Goal: Task Accomplishment & Management: Use online tool/utility

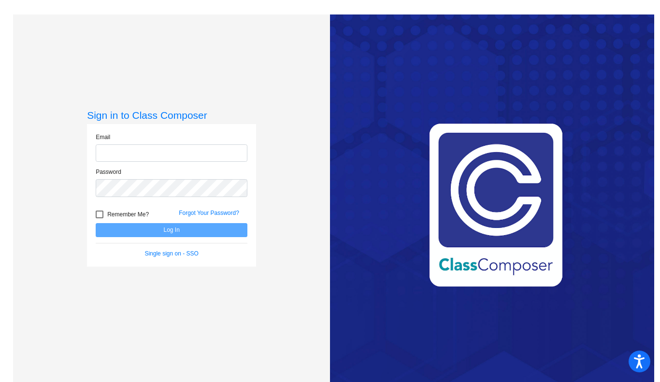
type input "[EMAIL_ADDRESS][DOMAIN_NAME]"
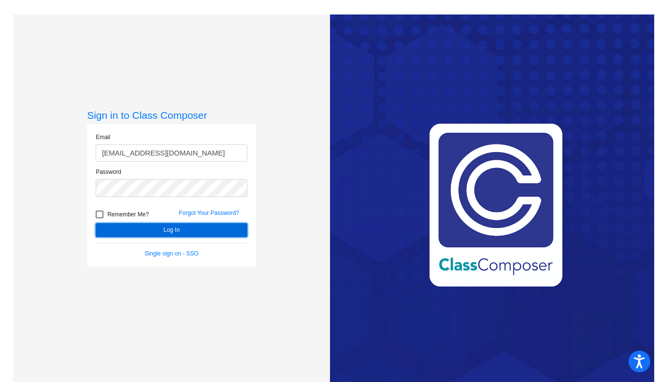
click at [163, 228] on button "Log In" at bounding box center [172, 230] width 152 height 14
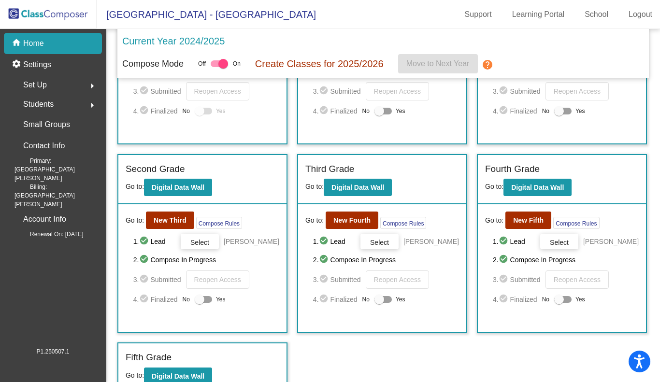
scroll to position [121, 0]
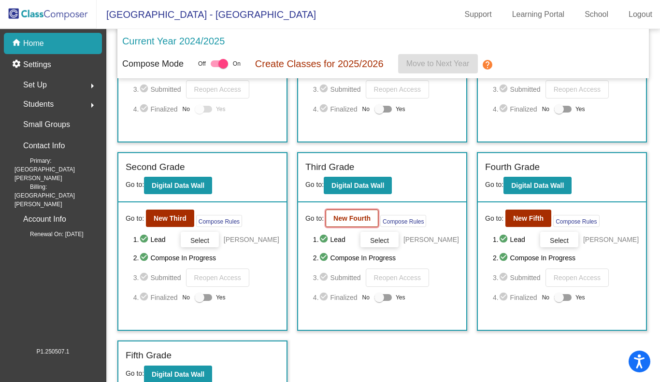
click at [353, 222] on b "New Fourth" at bounding box center [352, 219] width 37 height 8
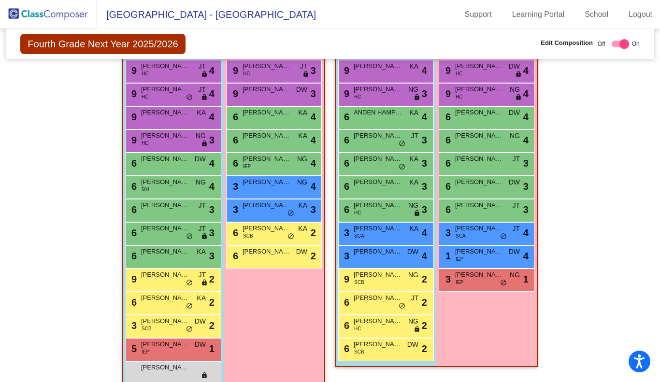
scroll to position [602, 0]
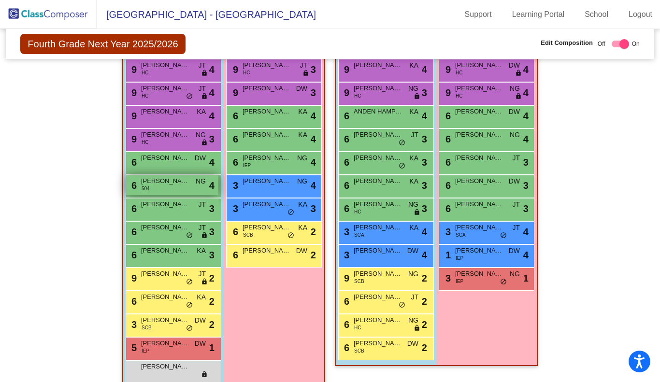
click at [174, 189] on div "6 [PERSON_NAME] 504 NG lock do_not_disturb_alt 4" at bounding box center [172, 185] width 92 height 20
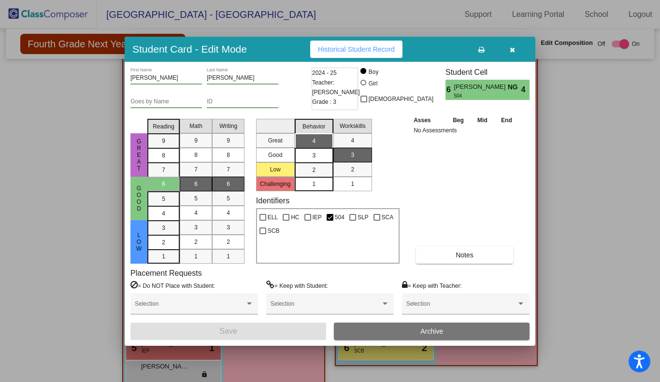
click at [513, 49] on icon "button" at bounding box center [512, 49] width 5 height 7
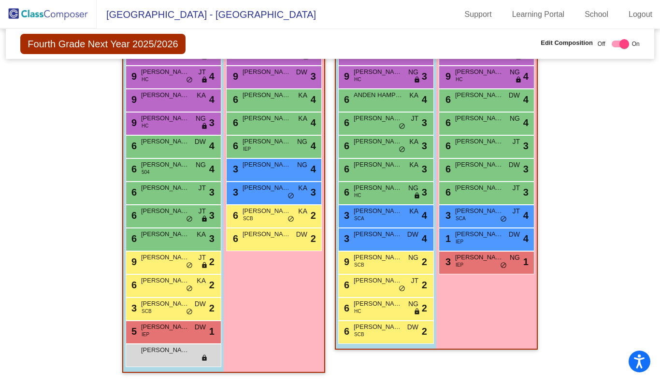
scroll to position [619, 0]
click at [161, 350] on span "[PERSON_NAME]" at bounding box center [165, 350] width 48 height 10
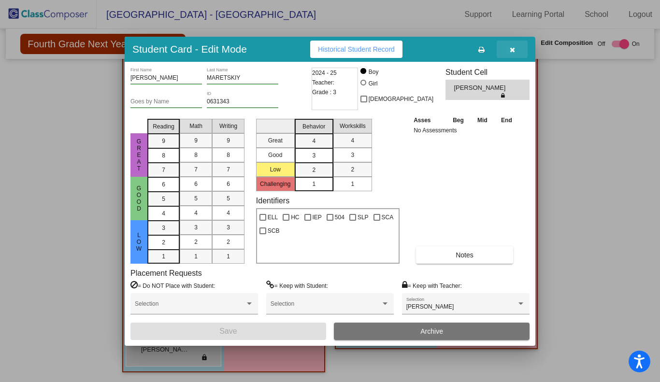
click at [517, 48] on button "button" at bounding box center [512, 49] width 31 height 17
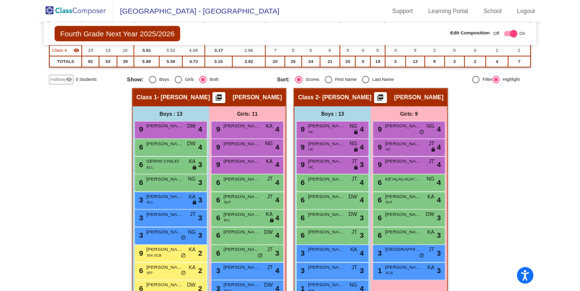
scroll to position [137, 0]
